Goal: Transaction & Acquisition: Purchase product/service

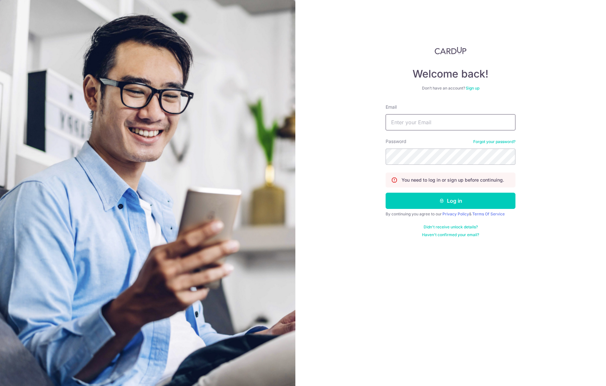
type input "[EMAIL_ADDRESS][DOMAIN_NAME]"
click at [385, 193] on button "Log in" at bounding box center [450, 201] width 130 height 16
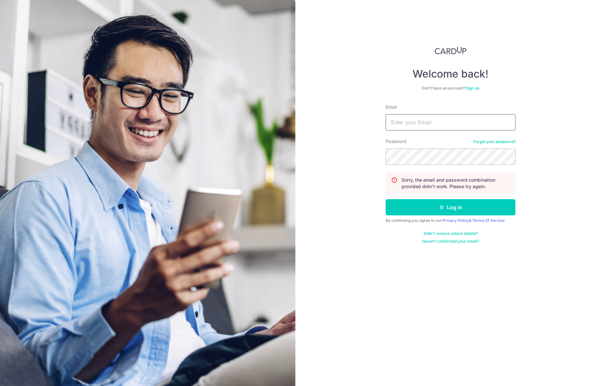
type input "[EMAIL_ADDRESS][DOMAIN_NAME]"
click at [385, 199] on button "Log in" at bounding box center [450, 207] width 130 height 16
type input "[EMAIL_ADDRESS][DOMAIN_NAME]"
click at [385, 199] on button "Log in" at bounding box center [450, 207] width 130 height 16
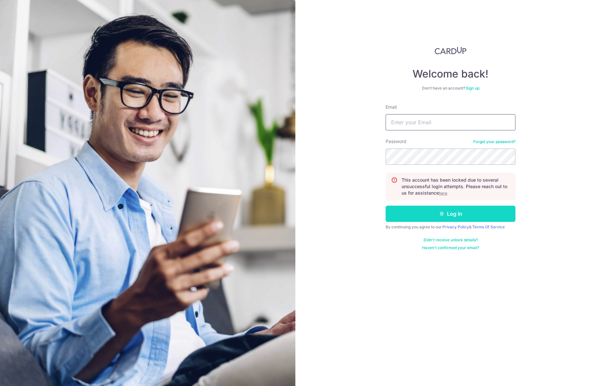
type input "[EMAIL_ADDRESS][DOMAIN_NAME]"
click at [447, 211] on button "Log in" at bounding box center [450, 214] width 130 height 16
type input "[EMAIL_ADDRESS][DOMAIN_NAME]"
click at [446, 209] on button "Log in" at bounding box center [450, 214] width 130 height 16
type input "[EMAIL_ADDRESS][DOMAIN_NAME]"
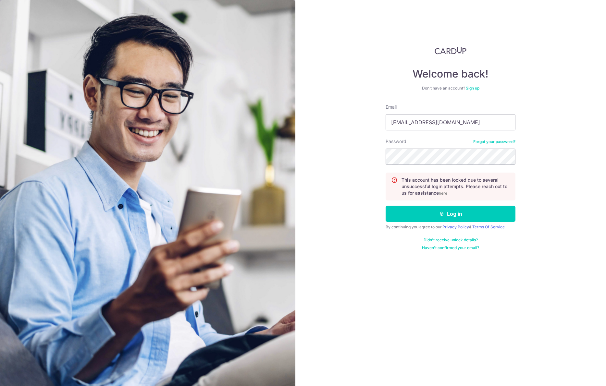
click at [442, 192] on u "here" at bounding box center [443, 193] width 8 height 5
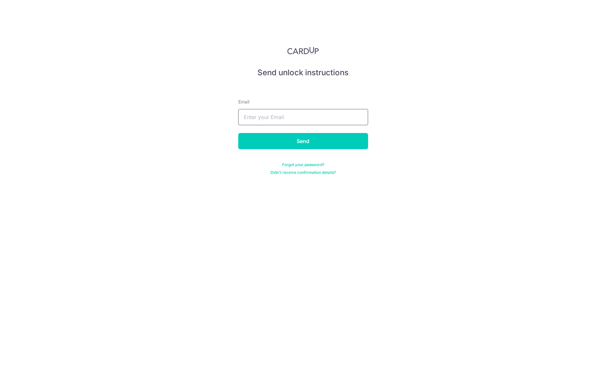
click at [314, 123] on input "text" at bounding box center [303, 117] width 130 height 16
type input "admin@sinhongpoh.com"
click at [312, 144] on input "Send" at bounding box center [303, 141] width 130 height 16
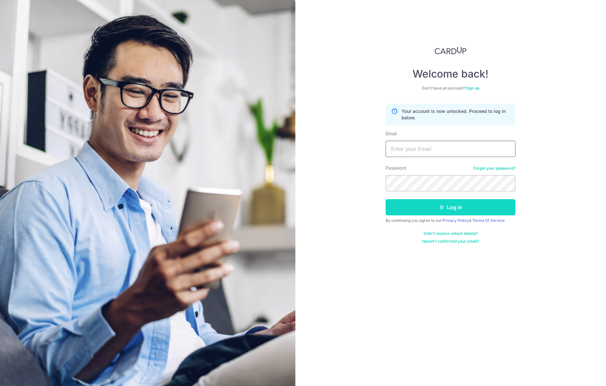
type input "[EMAIL_ADDRESS][DOMAIN_NAME]"
click at [434, 209] on button "Log in" at bounding box center [450, 207] width 130 height 16
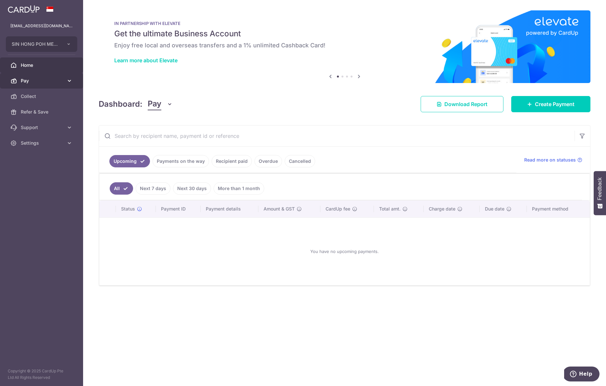
click at [16, 78] on icon at bounding box center [13, 81] width 6 height 6
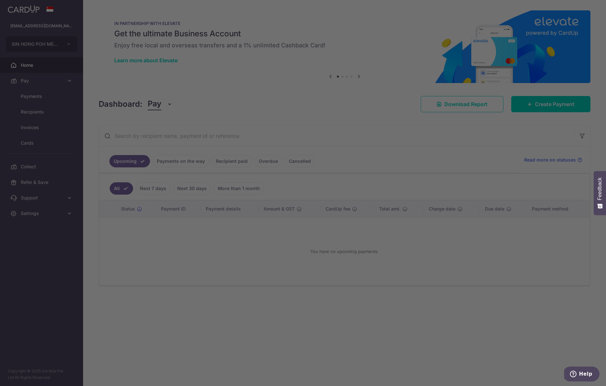
click at [63, 78] on div at bounding box center [306, 195] width 612 height 390
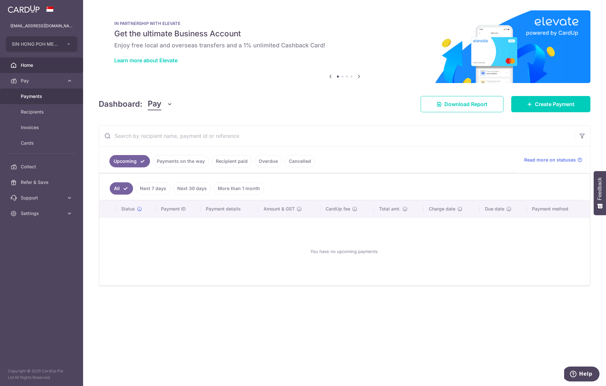
click at [35, 95] on span "Payments" at bounding box center [42, 96] width 43 height 6
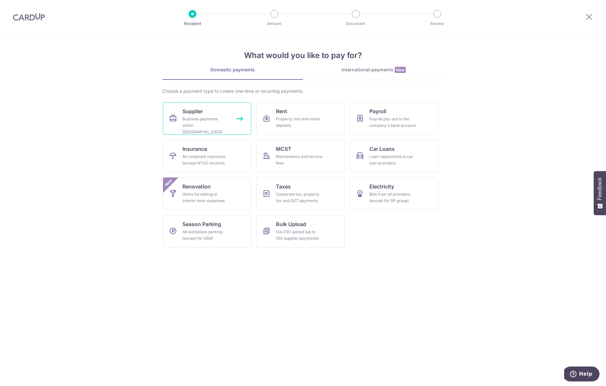
click at [212, 114] on link "Supplier Business payments within Singapore" at bounding box center [207, 118] width 88 height 32
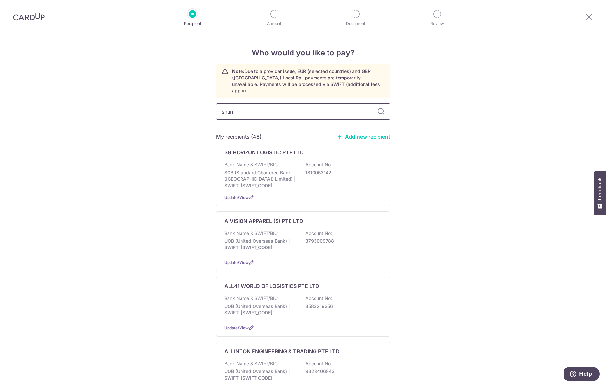
type input "shu"
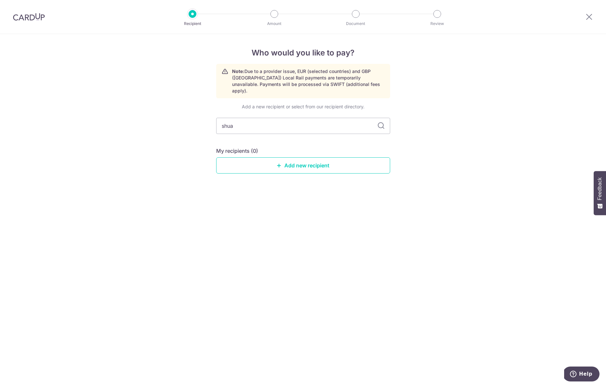
type input "shuan"
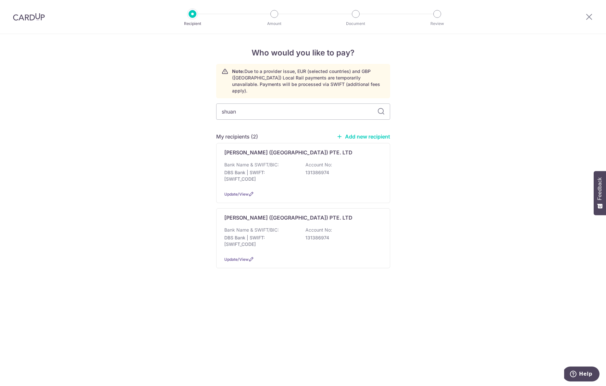
click at [253, 136] on div "My recipients (2) Add new recipient [PERSON_NAME] ([GEOGRAPHIC_DATA]) PTE. LTD …" at bounding box center [303, 201] width 174 height 136
click at [258, 162] on p "Bank Name & SWIFT/BIC:" at bounding box center [251, 165] width 54 height 6
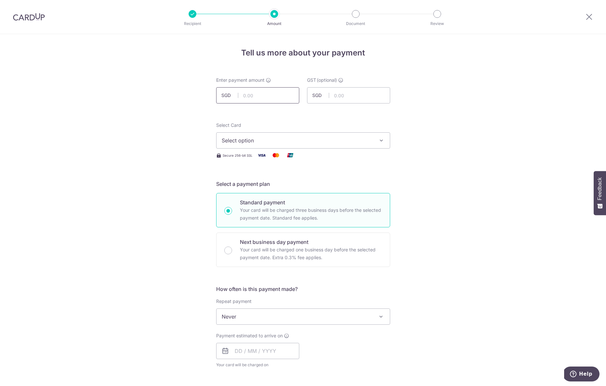
click at [271, 97] on input "text" at bounding box center [257, 95] width 83 height 16
type input "680.00"
click at [279, 143] on span "Select option" at bounding box center [297, 141] width 151 height 8
click at [269, 157] on span "Add credit card" at bounding box center [308, 158] width 151 height 6
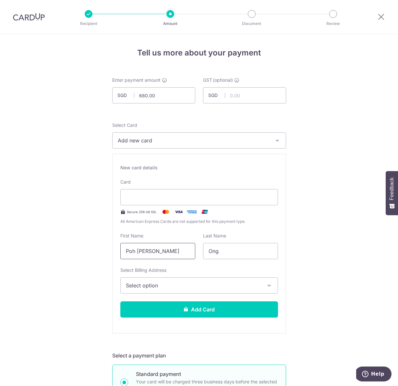
click at [150, 254] on input "Poh Lim Rex" at bounding box center [157, 251] width 75 height 16
type input "KONG JIAK"
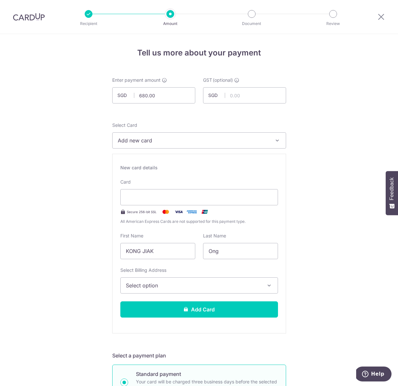
click at [149, 284] on span "Select option" at bounding box center [193, 286] width 135 height 8
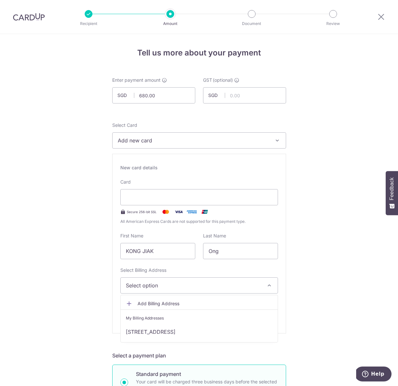
click at [158, 302] on span "Add Billing Address" at bounding box center [205, 303] width 135 height 6
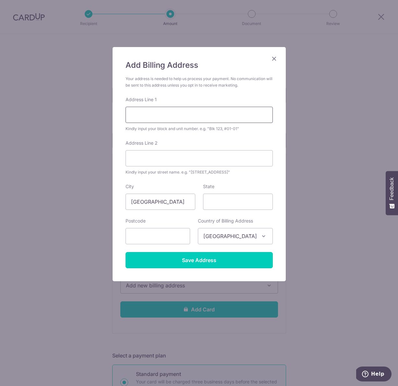
click at [175, 117] on input "Address Line 1" at bounding box center [199, 115] width 147 height 16
type input "112B ALKAFF CRESCENT"
type input "#10-104"
click at [178, 241] on input "text" at bounding box center [158, 236] width 65 height 16
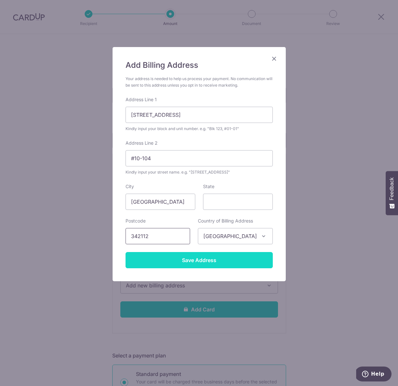
type input "342112"
click at [163, 268] on input "Save Address" at bounding box center [199, 260] width 147 height 16
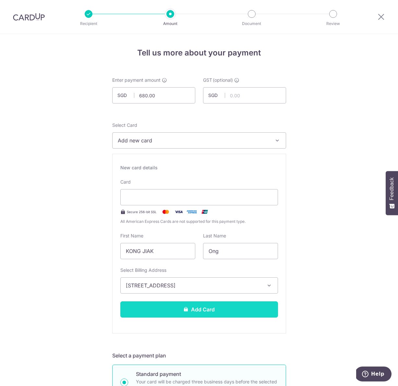
click at [173, 307] on button "Add Card" at bounding box center [199, 309] width 158 height 16
click at [207, 314] on button "Add Card" at bounding box center [199, 309] width 158 height 16
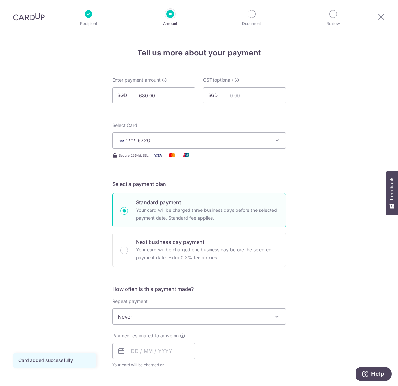
click at [162, 145] on button "**** 6720" at bounding box center [199, 140] width 174 height 16
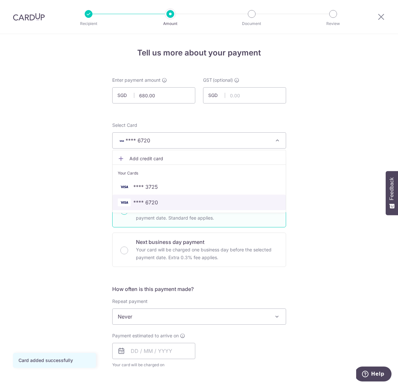
click at [161, 200] on span "**** 6720" at bounding box center [199, 203] width 163 height 8
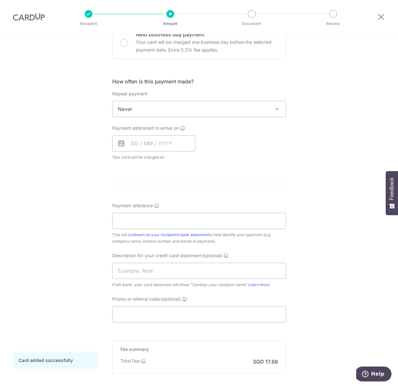
scroll to position [208, 0]
click at [161, 141] on input "text" at bounding box center [153, 143] width 83 height 16
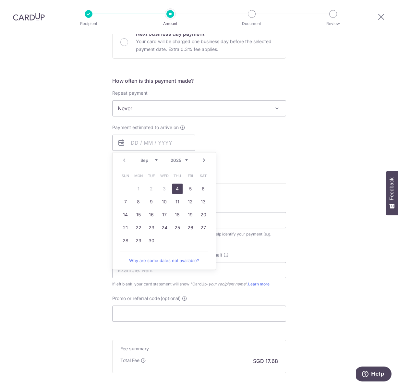
click at [176, 190] on link "4" at bounding box center [177, 189] width 10 height 10
type input "[DATE]"
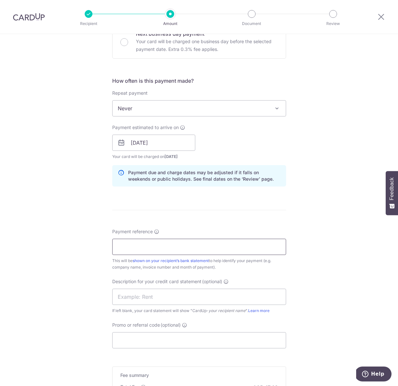
click at [157, 245] on input "Payment reference" at bounding box center [199, 247] width 174 height 16
type input "COFFEE"
click at [159, 344] on input "Promo or referral code (optional)" at bounding box center [199, 340] width 174 height 16
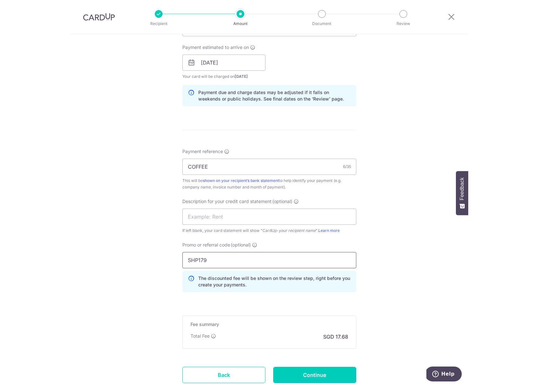
scroll to position [334, 0]
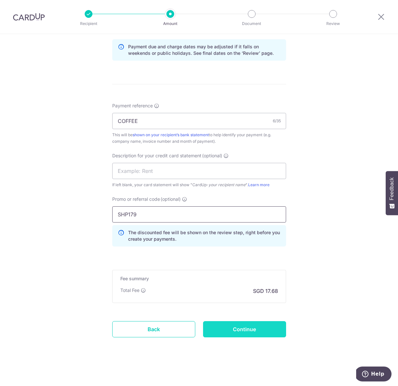
type input "SHP179"
click at [246, 331] on input "Continue" at bounding box center [244, 329] width 83 height 16
type input "Create Schedule"
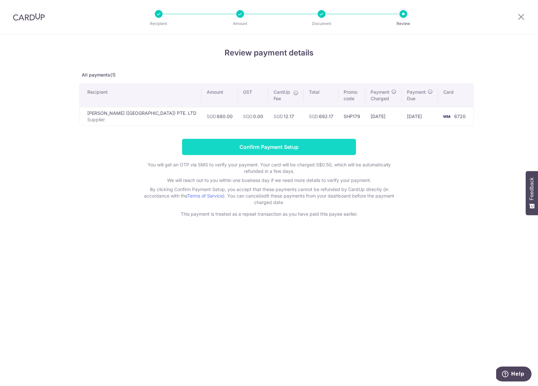
click at [315, 150] on input "Confirm Payment Setup" at bounding box center [269, 147] width 174 height 16
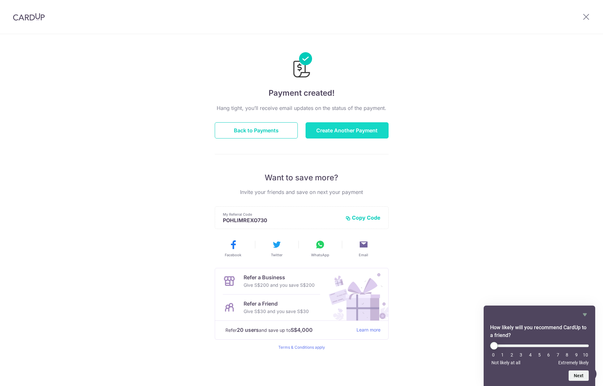
click at [361, 135] on button "Create Another Payment" at bounding box center [347, 130] width 83 height 16
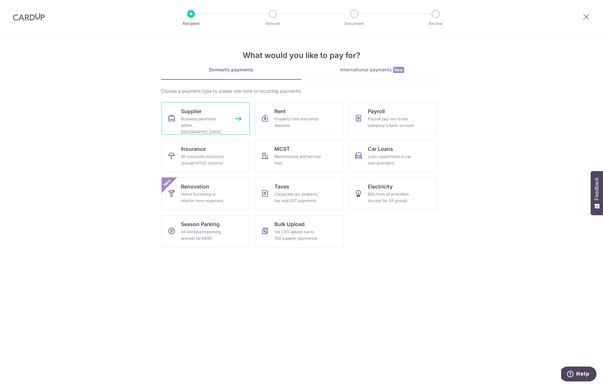
click at [184, 105] on link "Supplier Business payments within Singapore" at bounding box center [206, 118] width 88 height 32
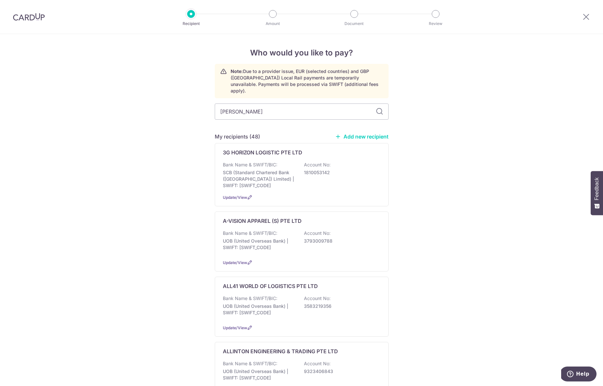
type input "[PERSON_NAME]"
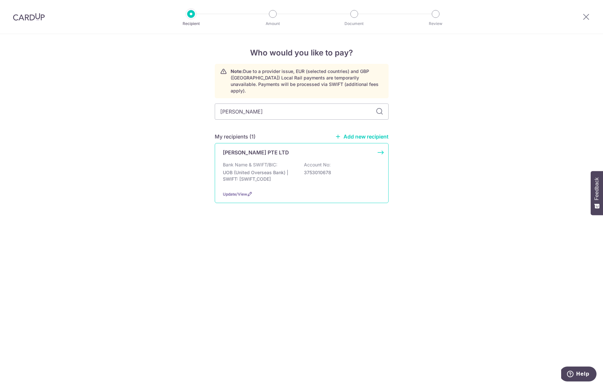
click at [293, 149] on div "[PERSON_NAME] PTE LTD" at bounding box center [298, 153] width 150 height 8
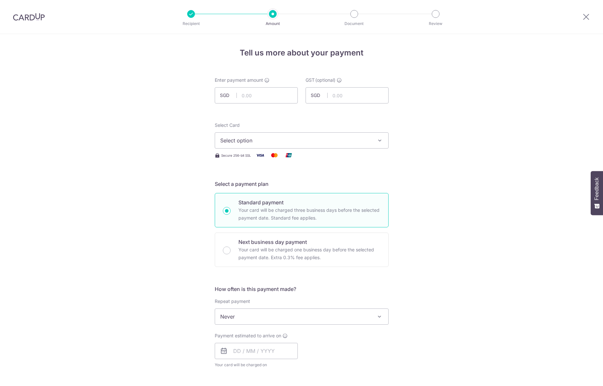
click at [262, 95] on input "text" at bounding box center [256, 95] width 83 height 16
type input "4,283.16"
click at [225, 149] on div "Select Card Select option Add credit card Your Cards **** 3725 **** 6720 Secure…" at bounding box center [302, 140] width 174 height 37
click at [228, 145] on button "Select option" at bounding box center [302, 140] width 174 height 16
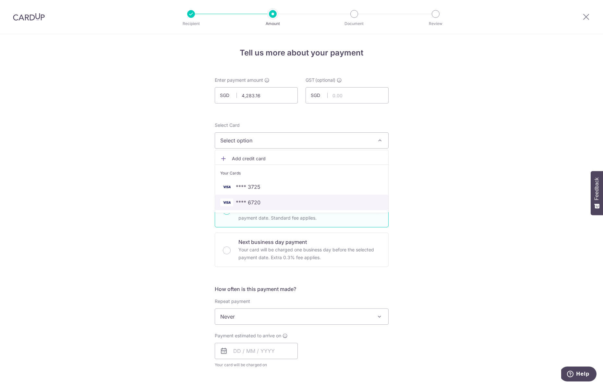
click at [256, 199] on span "**** 6720" at bounding box center [248, 203] width 25 height 8
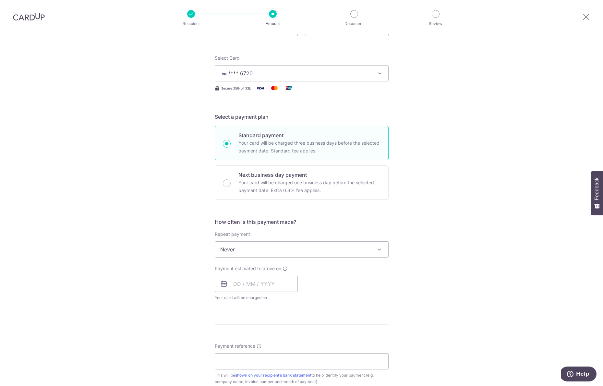
scroll to position [128, 0]
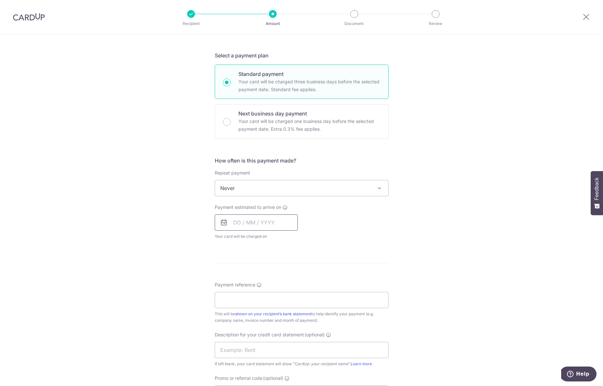
click at [259, 222] on input "text" at bounding box center [256, 222] width 83 height 16
click at [279, 265] on link "4" at bounding box center [280, 268] width 10 height 10
type input "[DATE]"
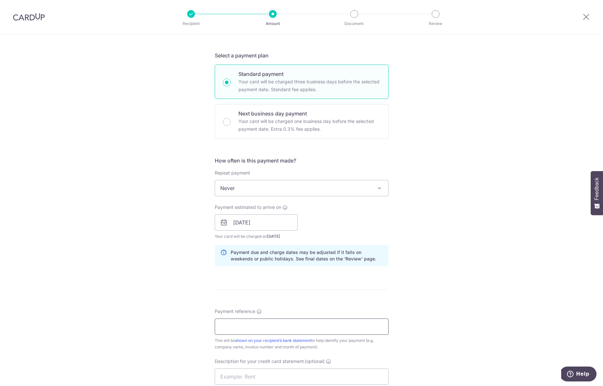
click at [277, 325] on input "Payment reference" at bounding box center [302, 327] width 174 height 16
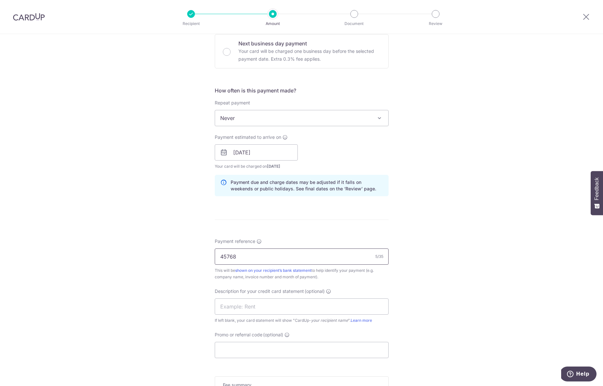
scroll to position [256, 0]
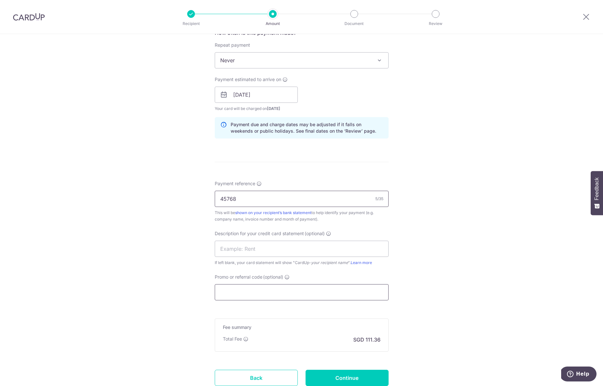
type input "45768"
click at [261, 288] on input "Promo or referral code (optional)" at bounding box center [302, 292] width 174 height 16
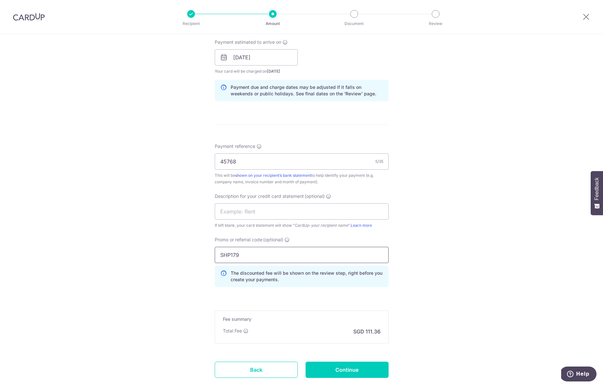
scroll to position [334, 0]
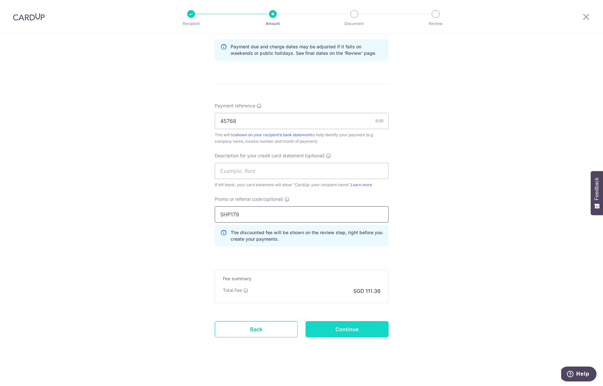
type input "SHP179"
click at [357, 327] on input "Continue" at bounding box center [347, 329] width 83 height 16
type input "Create Schedule"
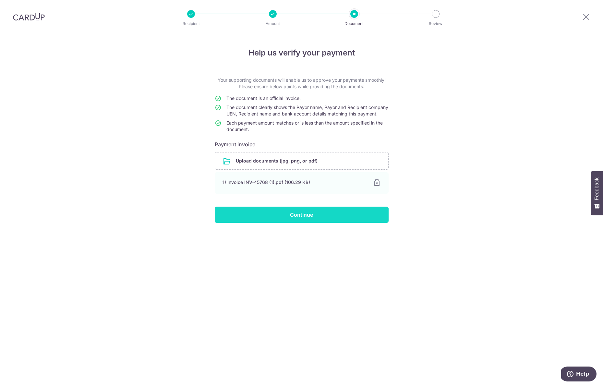
click at [289, 221] on input "Continue" at bounding box center [302, 215] width 174 height 16
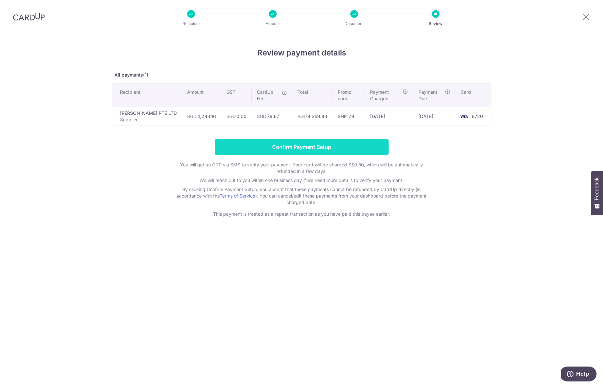
click at [333, 143] on input "Confirm Payment Setup" at bounding box center [302, 147] width 174 height 16
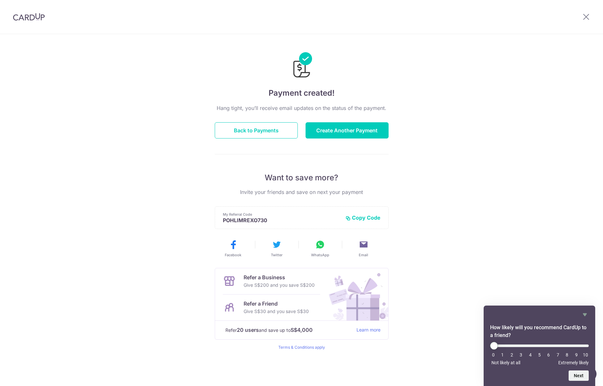
click at [19, 15] on img at bounding box center [29, 17] width 32 height 8
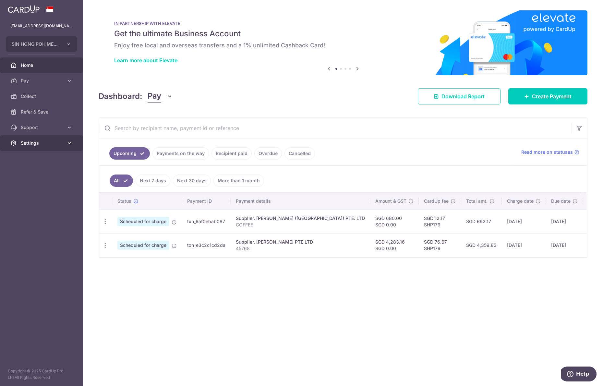
click at [20, 145] on link "Settings" at bounding box center [41, 143] width 83 height 16
drag, startPoint x: 31, startPoint y: 229, endPoint x: 32, endPoint y: 214, distance: 15.0
click at [30, 228] on aside "admin@sinhongpoh.com SIN HONG POH METAL TRADING Add new company SIN HONG POH ME…" at bounding box center [41, 193] width 83 height 386
click at [35, 154] on link "Account" at bounding box center [41, 159] width 83 height 16
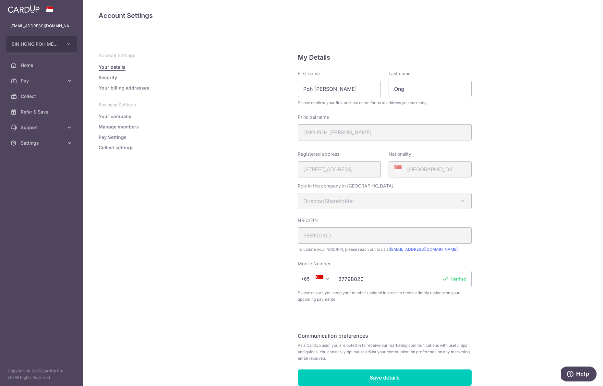
scroll to position [30, 0]
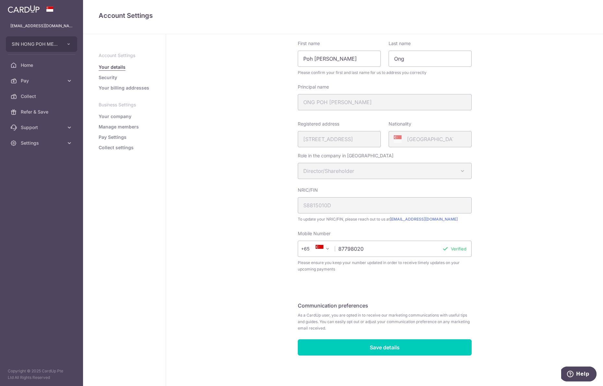
click at [111, 78] on link "Security" at bounding box center [108, 77] width 18 height 6
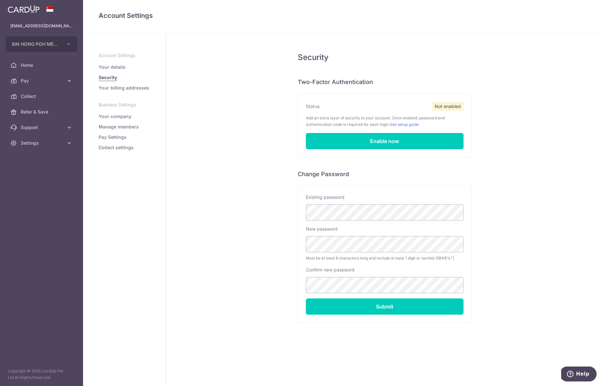
click at [115, 87] on link "Your billing addresses" at bounding box center [124, 88] width 51 height 6
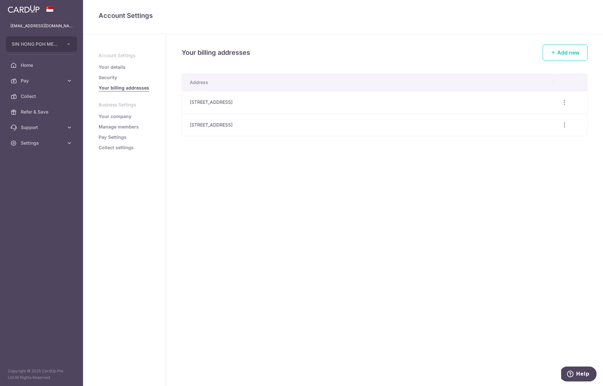
click at [124, 116] on link "Your company" at bounding box center [115, 116] width 33 height 6
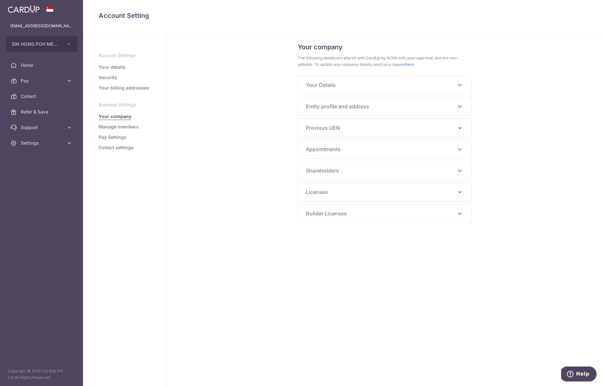
click at [124, 124] on link "Manage members" at bounding box center [119, 127] width 40 height 6
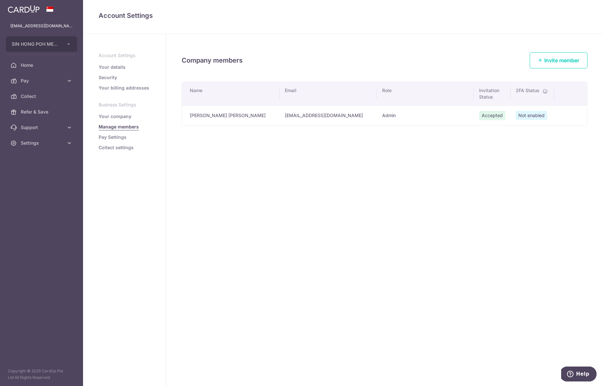
click at [126, 138] on link "Pay Settings" at bounding box center [113, 137] width 28 height 6
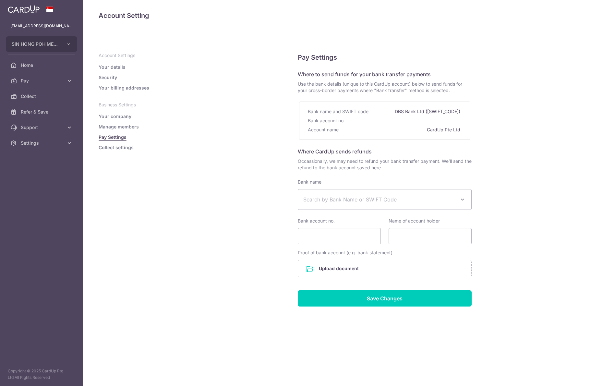
select select
click at [126, 152] on aside "Account Settings Your details Security Your billing addresses Business Settings…" at bounding box center [124, 210] width 83 height 352
click at [127, 148] on link "Collect settings" at bounding box center [116, 147] width 35 height 6
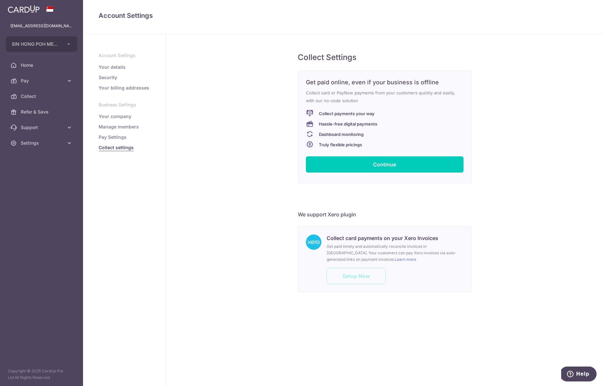
click at [118, 135] on link "Pay Settings" at bounding box center [113, 137] width 28 height 6
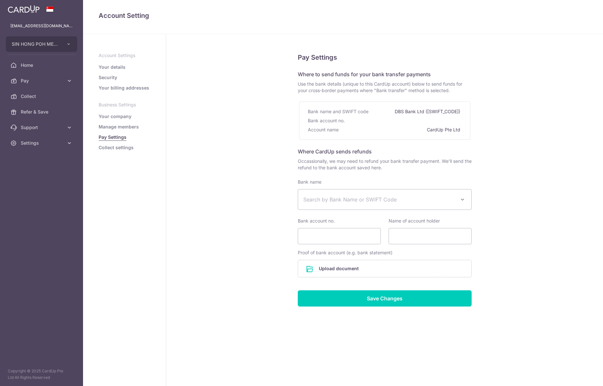
select select
click at [120, 129] on link "Manage members" at bounding box center [119, 127] width 40 height 6
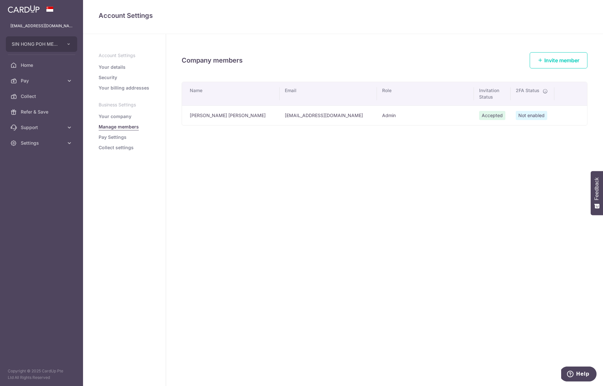
click at [121, 119] on link "Your company" at bounding box center [115, 116] width 33 height 6
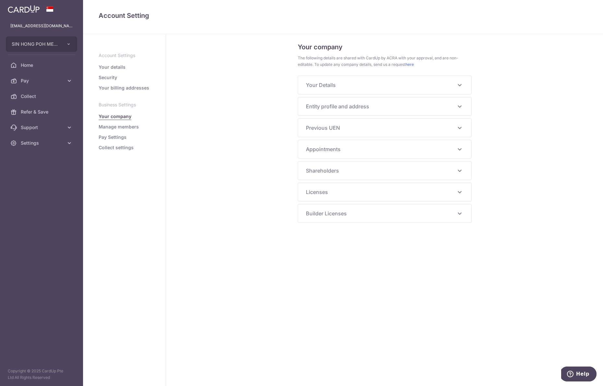
click at [126, 103] on p "Business Settings" at bounding box center [125, 105] width 52 height 6
click at [117, 134] on link "Pay Settings" at bounding box center [113, 137] width 28 height 6
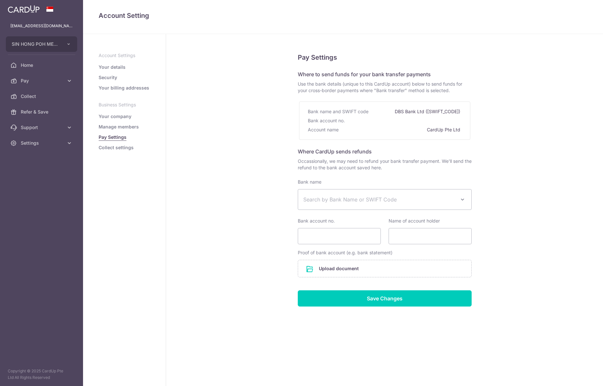
select select
click at [120, 127] on link "Manage members" at bounding box center [119, 127] width 40 height 6
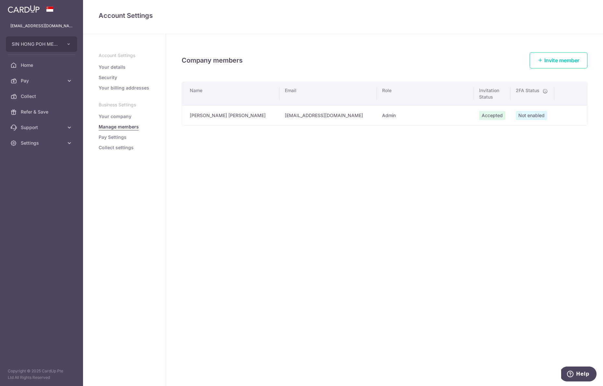
click at [124, 156] on aside "Account Settings Your details Security Your billing addresses Business Settings…" at bounding box center [124, 210] width 83 height 352
click at [124, 149] on link "Collect settings" at bounding box center [116, 147] width 35 height 6
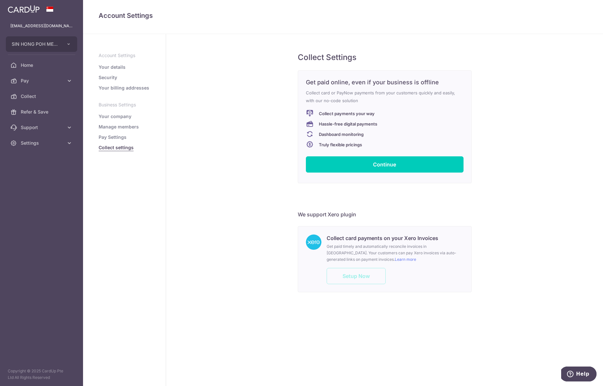
click at [125, 129] on link "Manage members" at bounding box center [119, 127] width 40 height 6
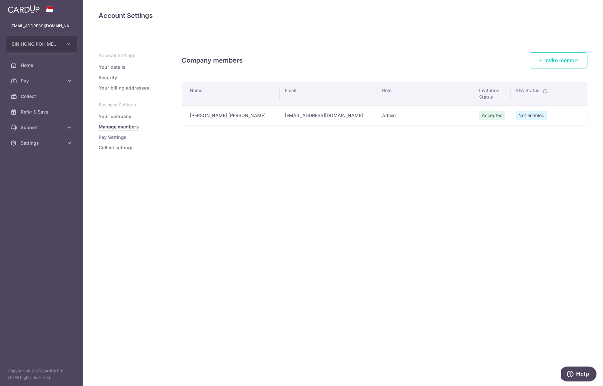
click at [122, 138] on link "Pay Settings" at bounding box center [113, 137] width 28 height 6
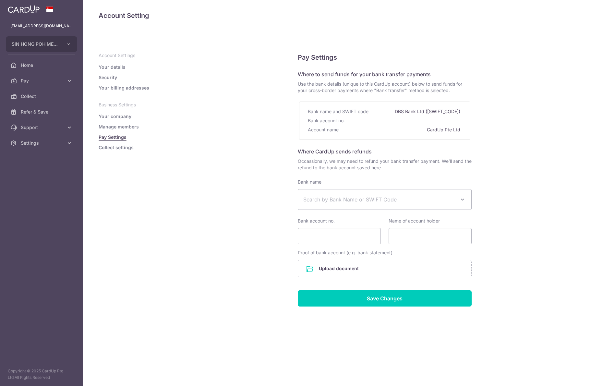
select select
click at [41, 140] on span "Settings" at bounding box center [42, 143] width 43 height 6
click at [45, 158] on span "Account" at bounding box center [42, 158] width 43 height 6
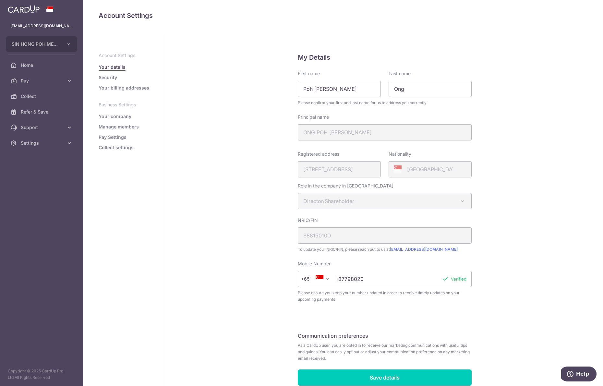
click at [101, 77] on link "Security" at bounding box center [108, 77] width 18 height 6
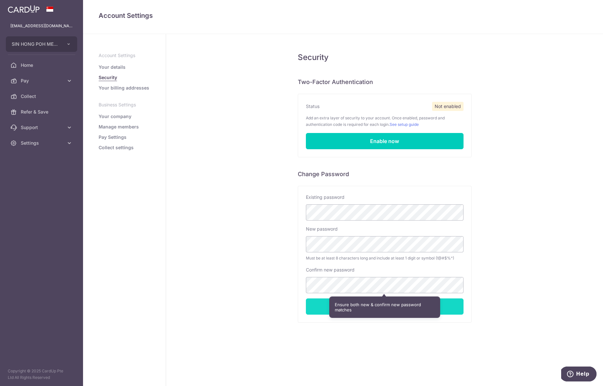
click at [313, 311] on input "Submit" at bounding box center [385, 306] width 158 height 16
